Goal: Information Seeking & Learning: Check status

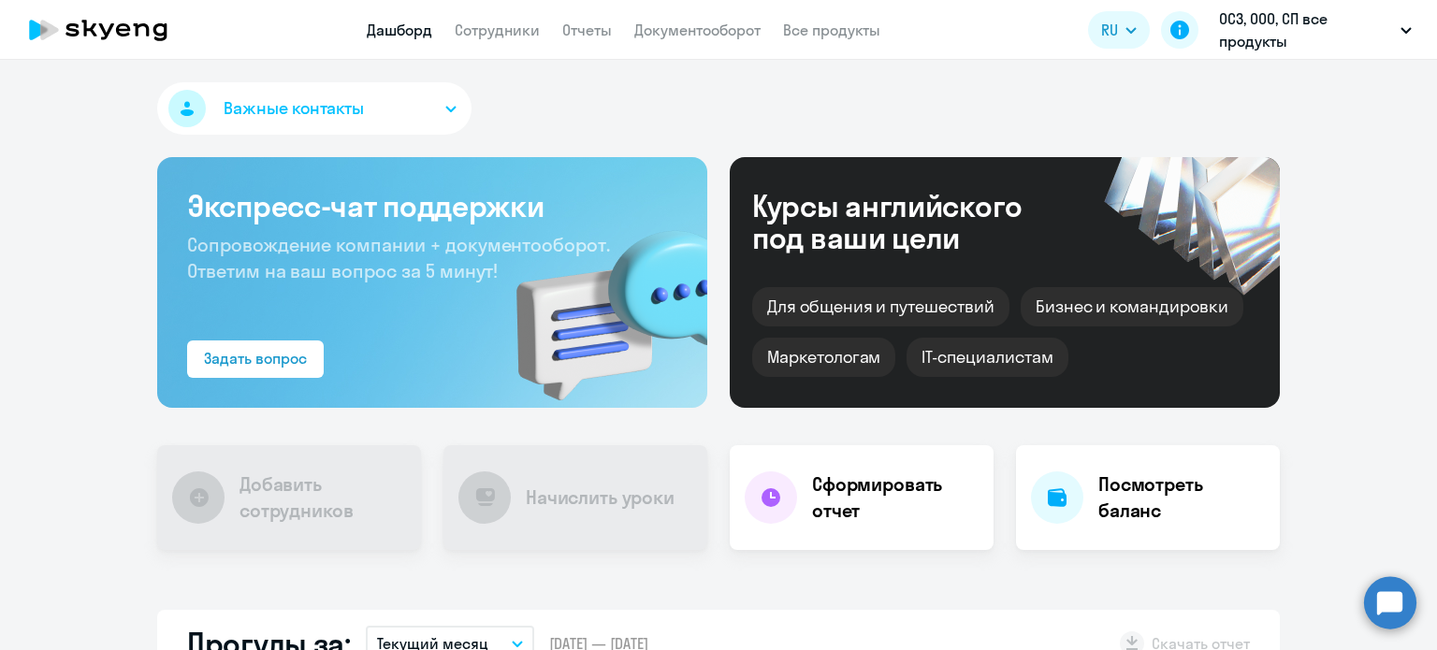
select select "30"
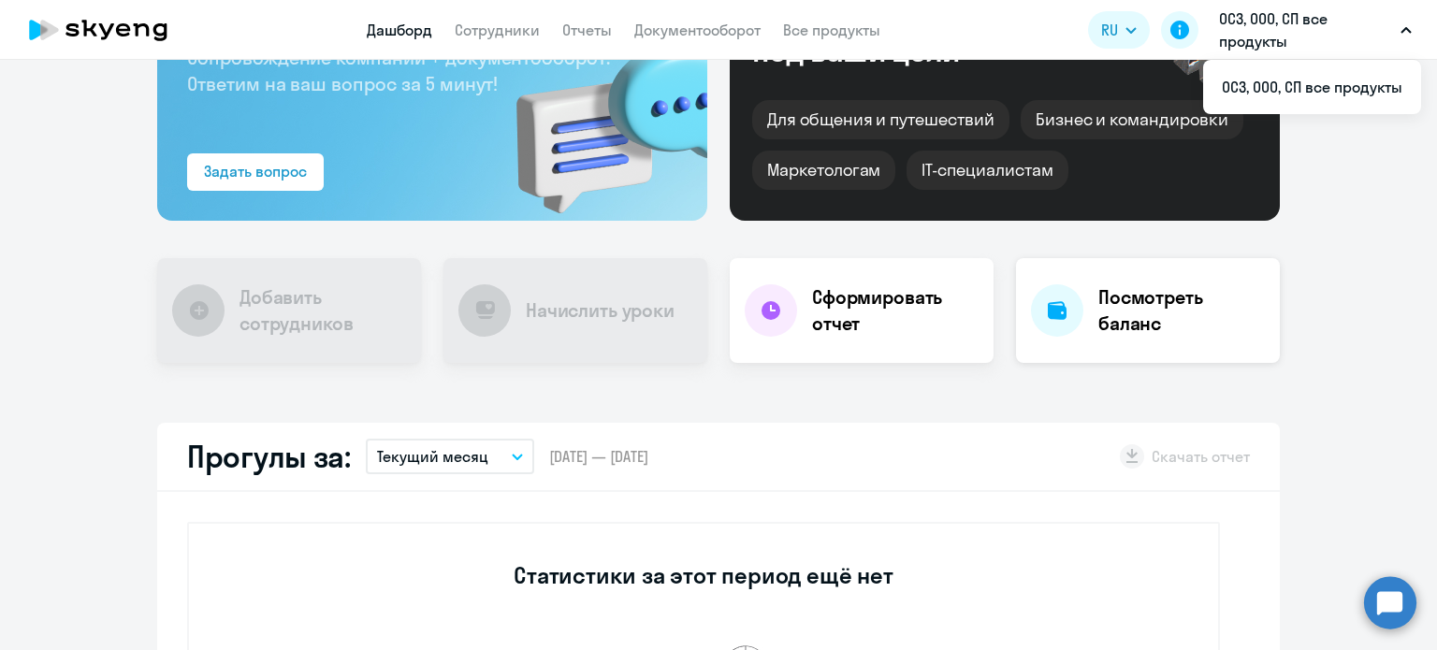
click at [1147, 320] on h4 "Посмотреть баланс" at bounding box center [1181, 310] width 166 height 52
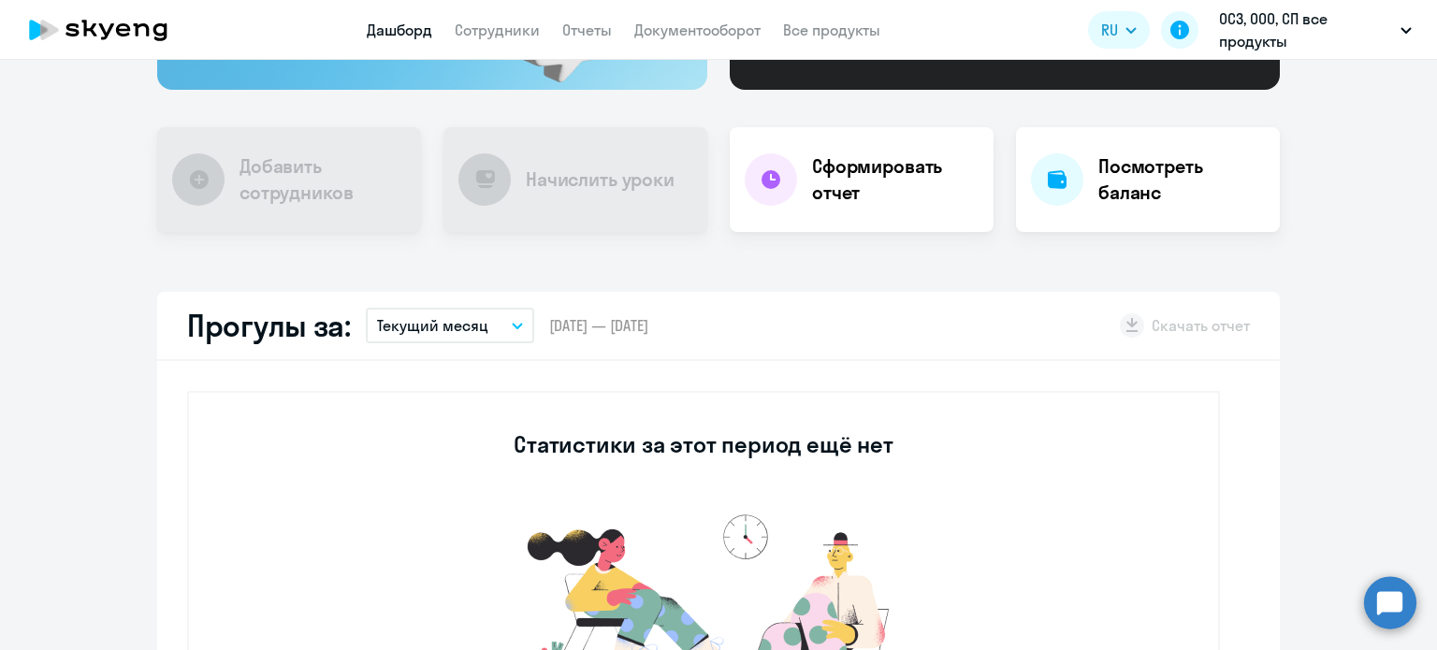
select select "30"
click at [477, 324] on button "Текущий месяц" at bounding box center [450, 326] width 168 height 36
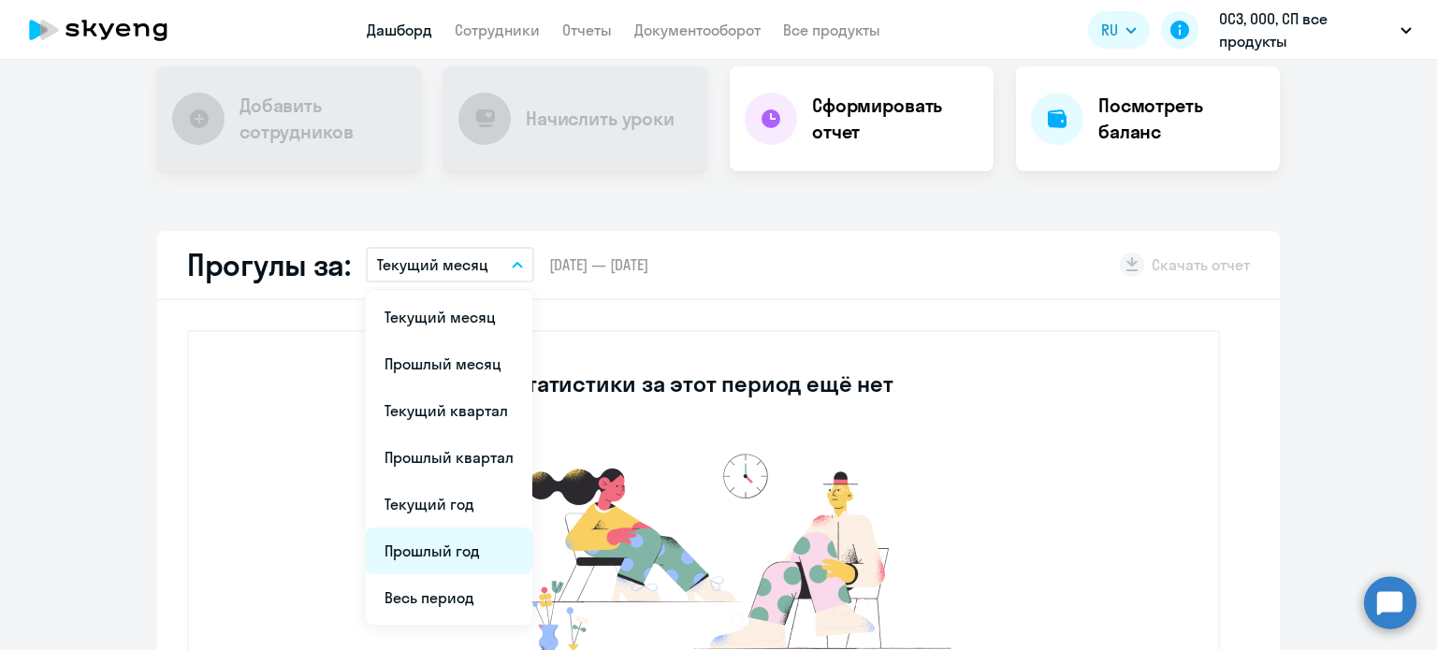
scroll to position [412, 0]
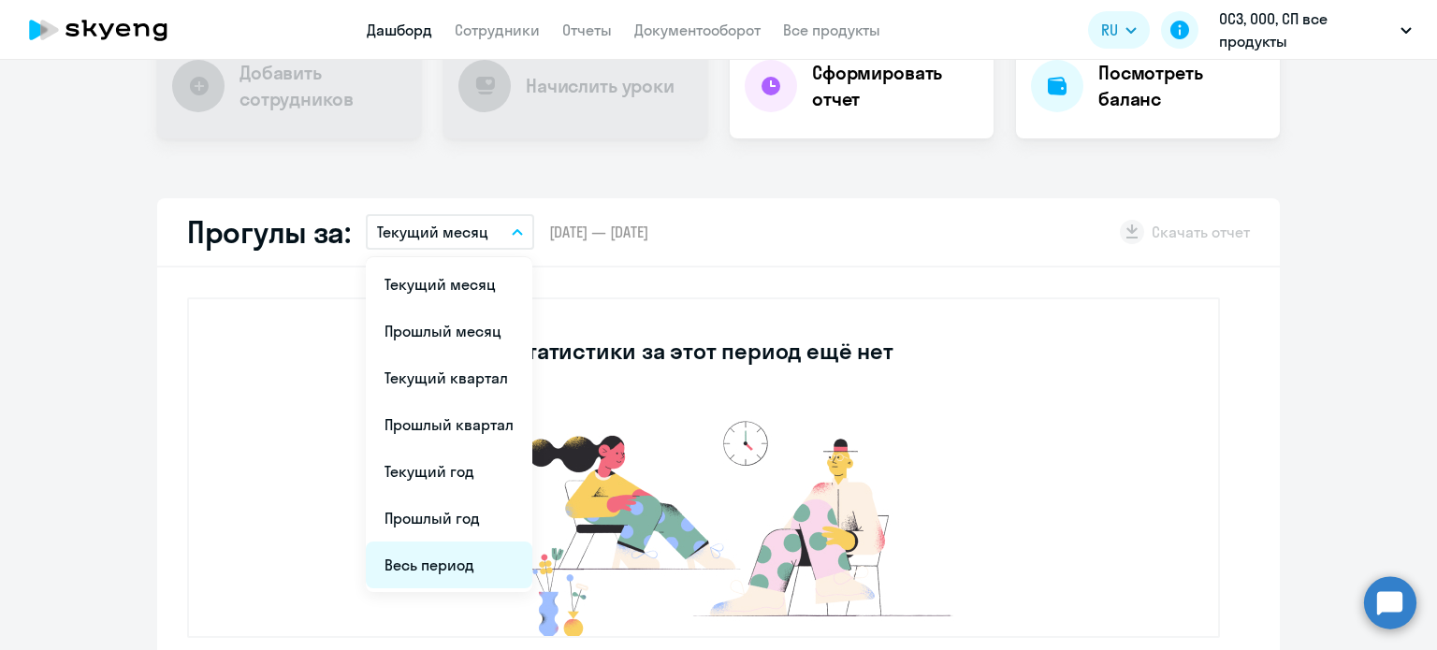
click at [430, 546] on li "Весь период" at bounding box center [449, 565] width 166 height 47
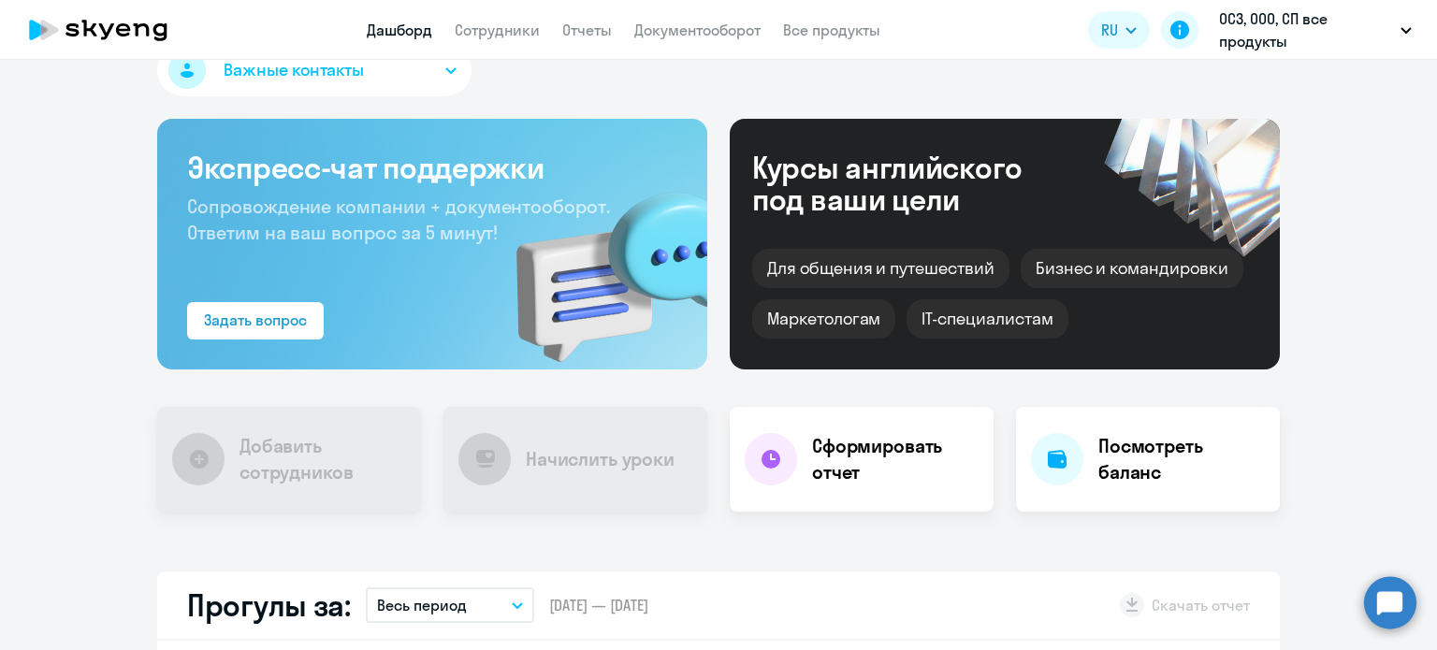
scroll to position [0, 0]
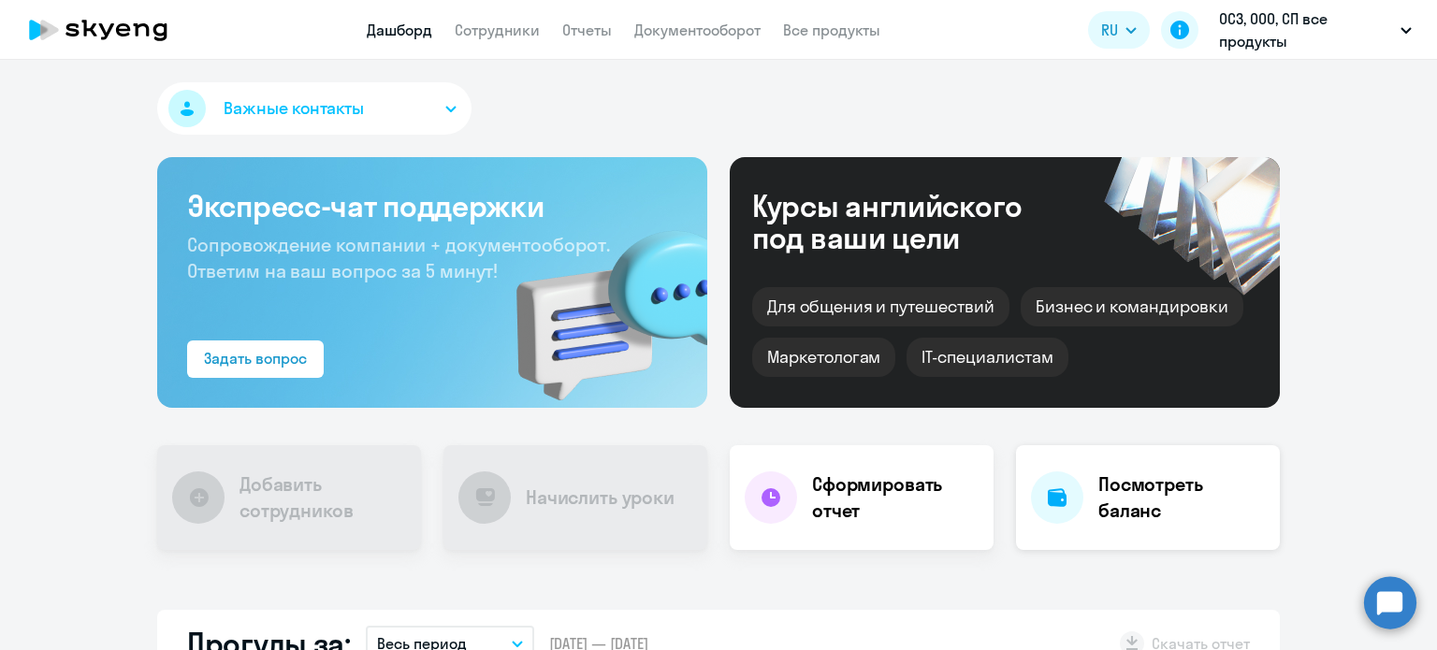
click at [1130, 518] on h4 "Посмотреть баланс" at bounding box center [1181, 497] width 166 height 52
select select "30"
click at [1107, 481] on h4 "Посмотреть баланс" at bounding box center [1181, 497] width 166 height 52
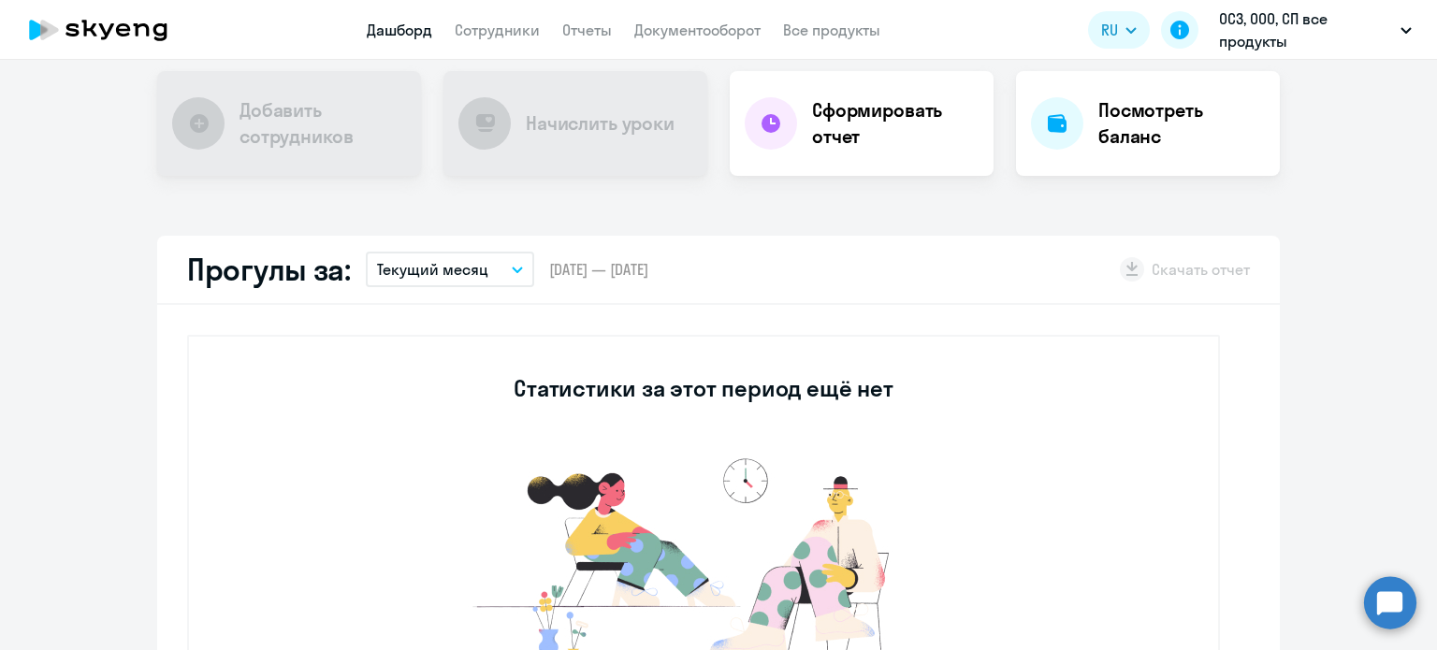
select select "30"
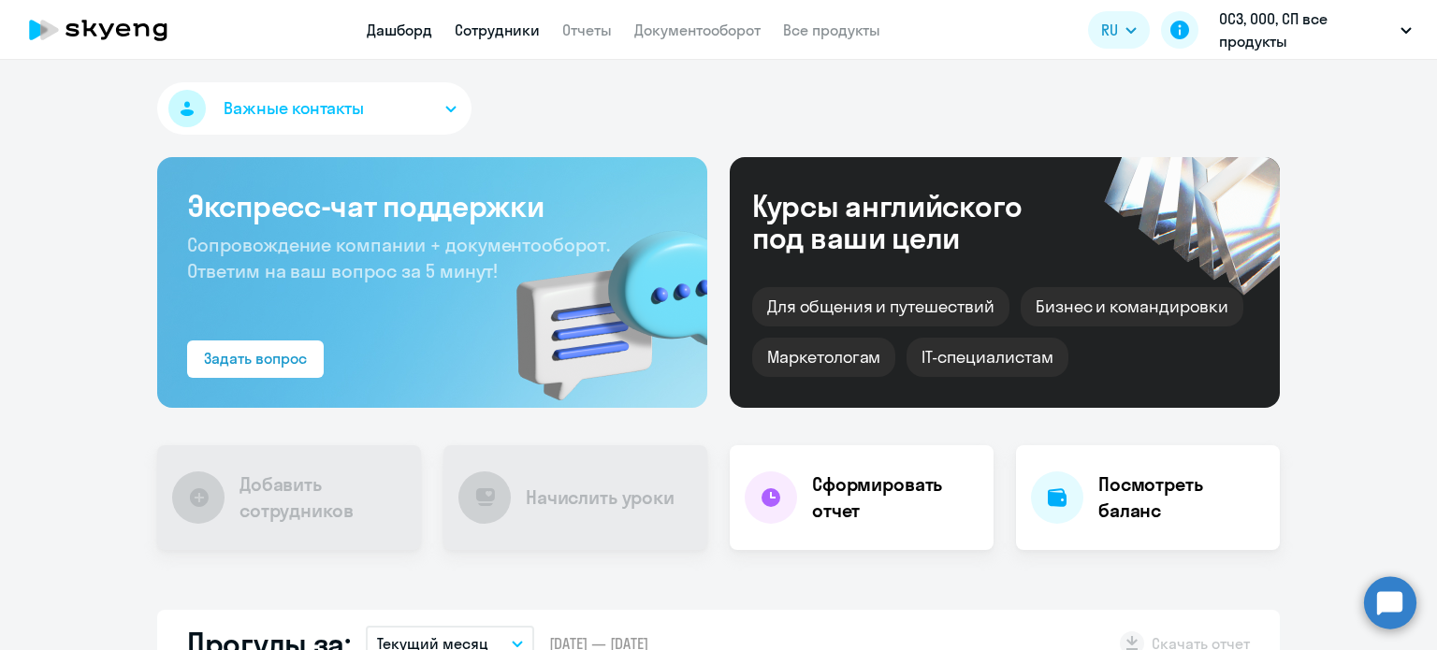
click at [494, 33] on link "Сотрудники" at bounding box center [497, 30] width 85 height 19
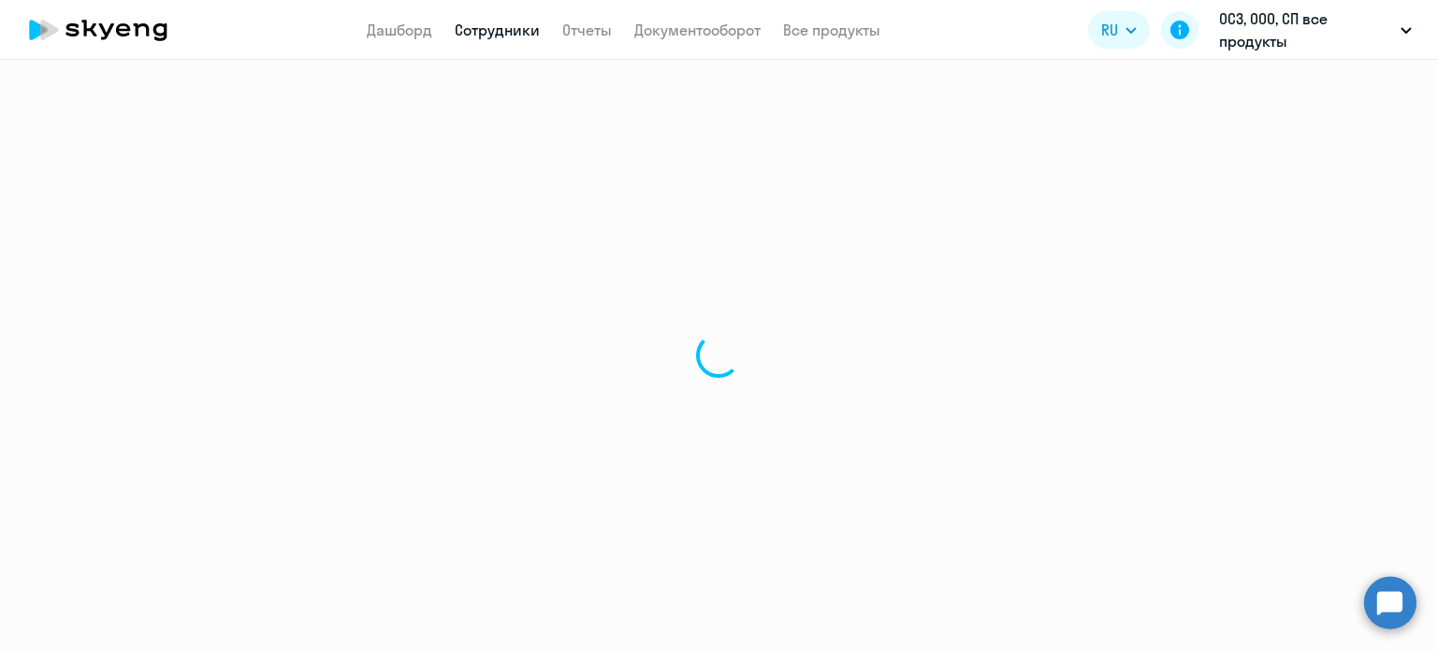
select select "30"
